Goal: Navigation & Orientation: Find specific page/section

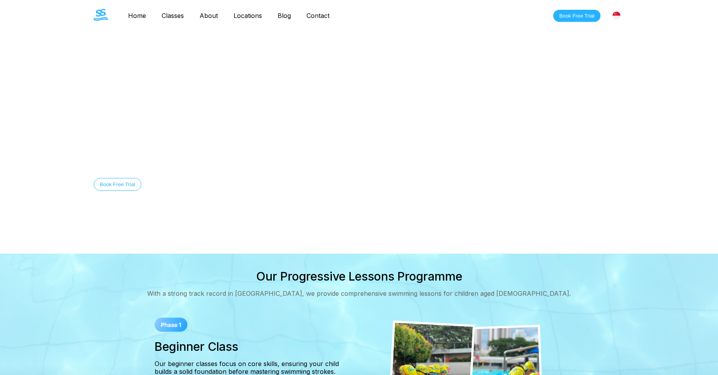
click at [169, 14] on link "Classes" at bounding box center [173, 16] width 38 height 8
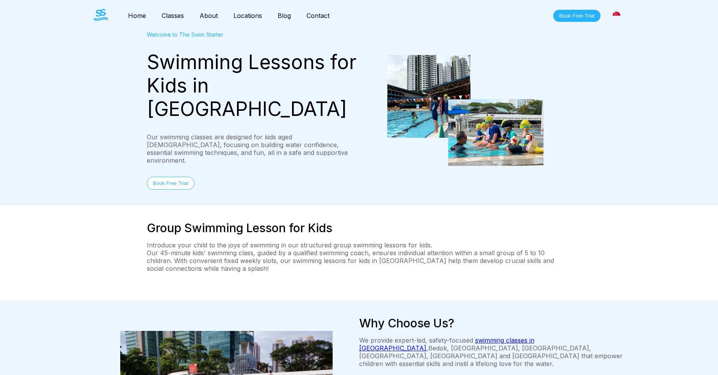
click at [139, 16] on link "Home" at bounding box center [137, 16] width 34 height 8
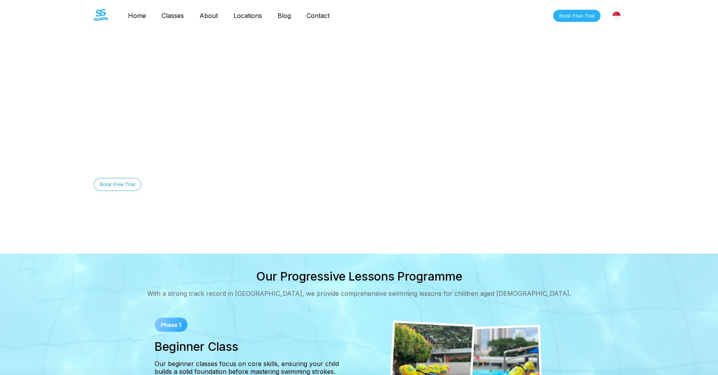
click at [171, 15] on link "Classes" at bounding box center [173, 16] width 38 height 8
